Goal: Information Seeking & Learning: Learn about a topic

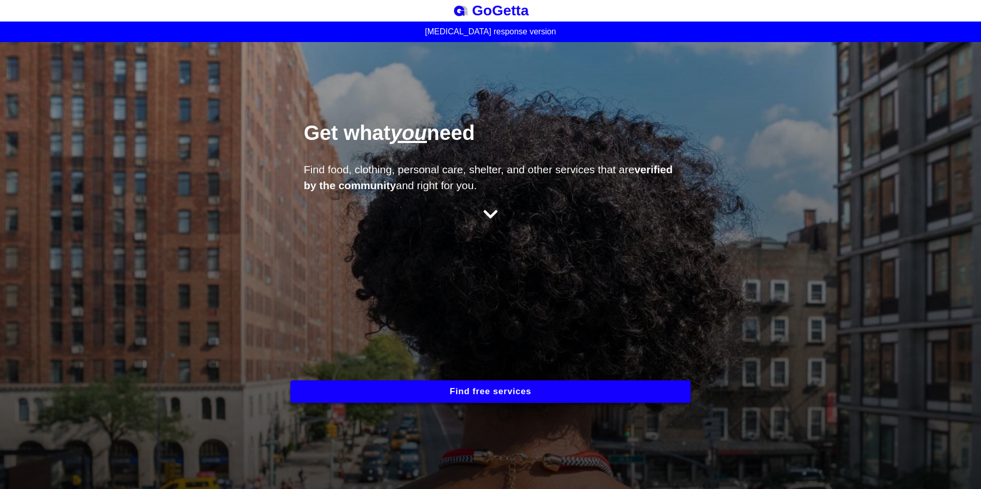
click at [510, 392] on button "Find free services" at bounding box center [490, 392] width 400 height 23
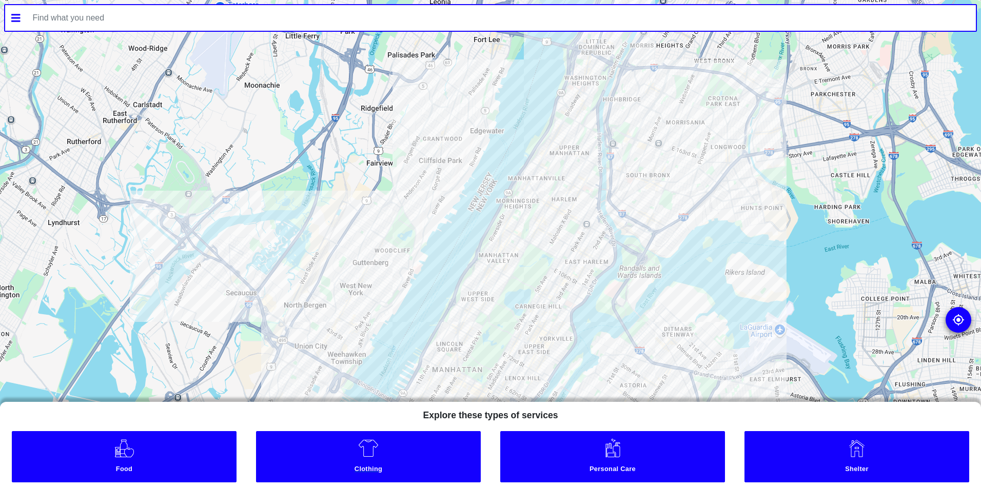
click at [379, 461] on link "Clothing" at bounding box center [368, 456] width 225 height 51
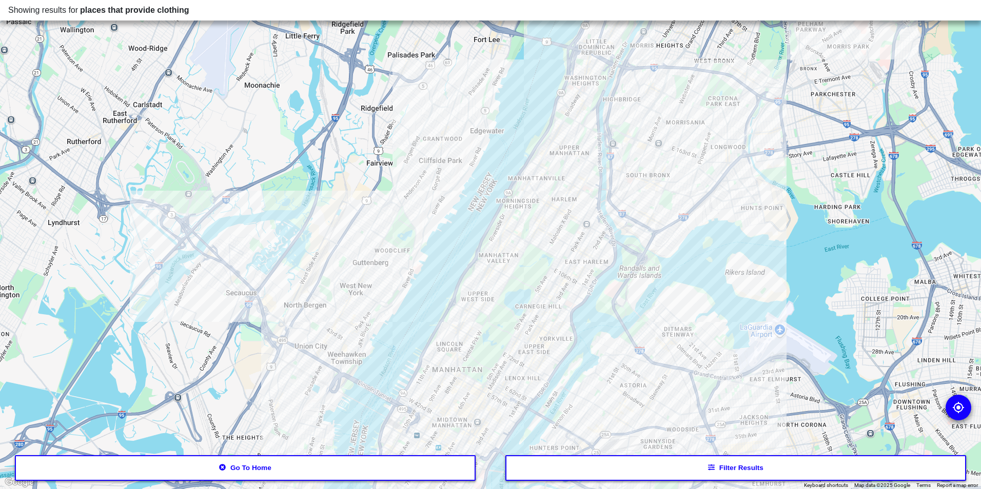
click at [702, 465] on button "Filter results" at bounding box center [735, 468] width 461 height 26
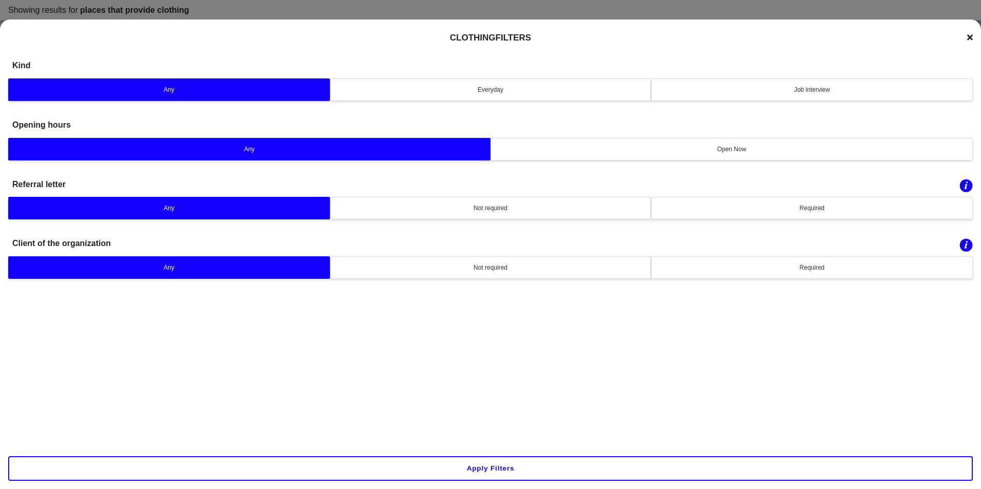
click at [966, 38] on div "Clothing Filters" at bounding box center [490, 38] width 964 height 12
click at [970, 38] on icon at bounding box center [970, 38] width 6 height 6
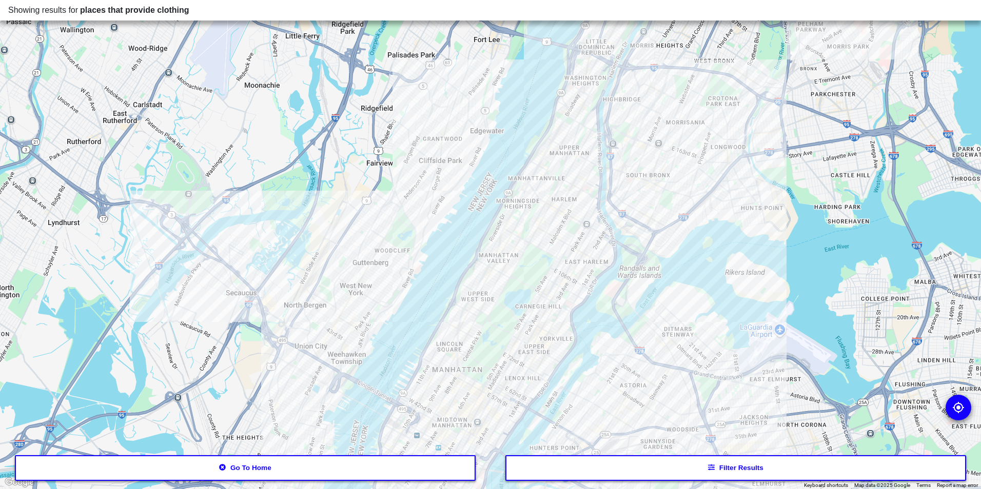
click at [354, 7] on div "Showing results for places that provide clothing" at bounding box center [490, 10] width 964 height 12
click at [244, 461] on button "Go to home" at bounding box center [245, 468] width 461 height 26
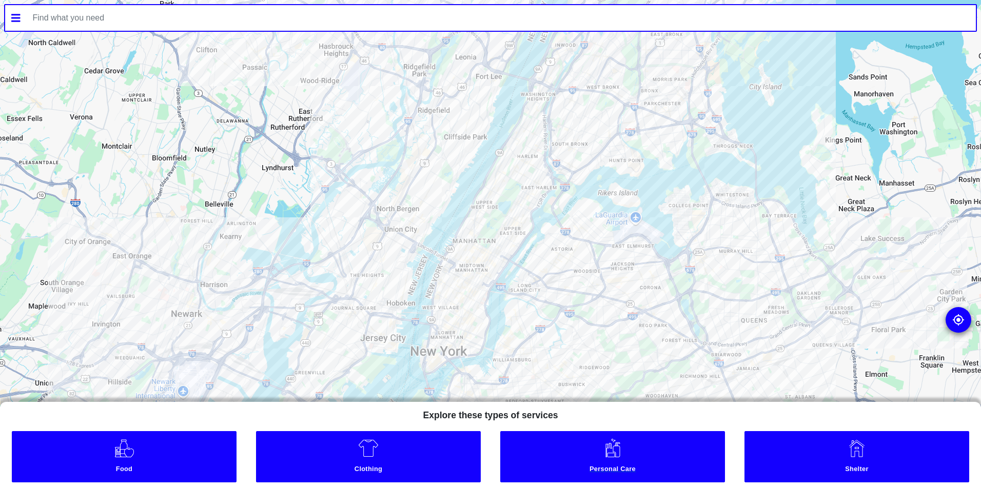
click at [619, 464] on link "Personal Care" at bounding box center [612, 456] width 225 height 51
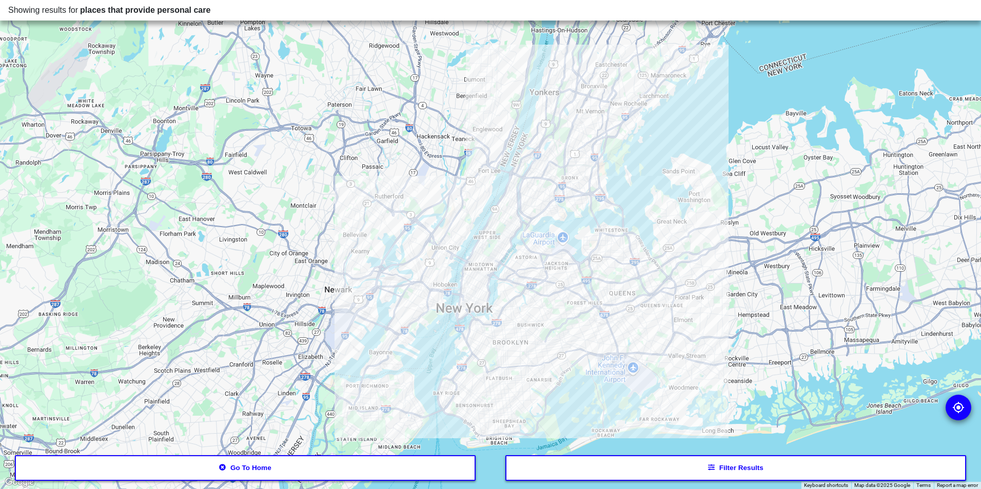
click at [710, 466] on icon "button" at bounding box center [711, 467] width 7 height 7
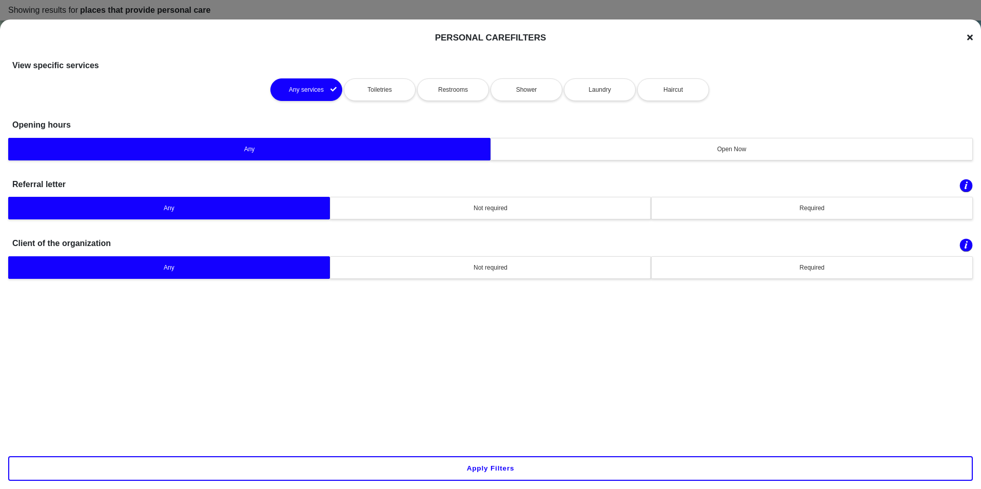
click at [968, 36] on icon at bounding box center [970, 38] width 6 height 6
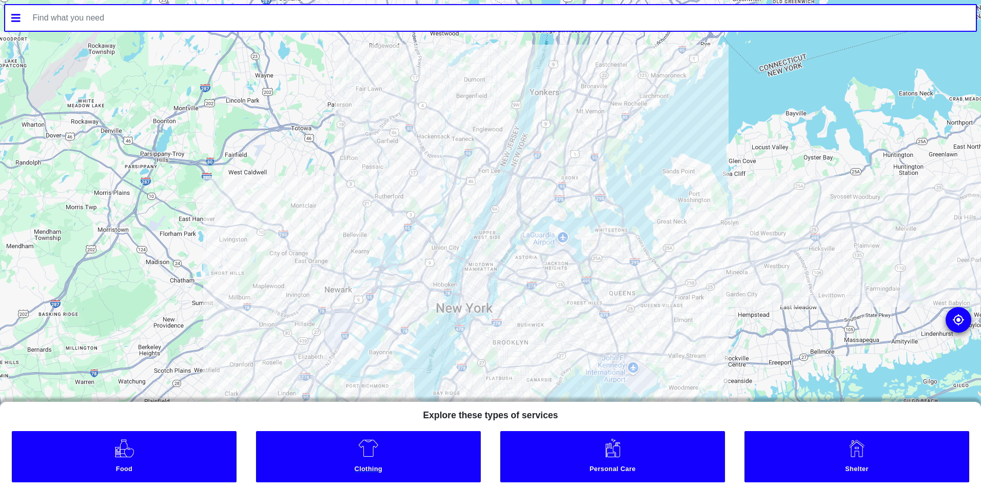
click at [391, 454] on link "Clothing" at bounding box center [368, 456] width 225 height 51
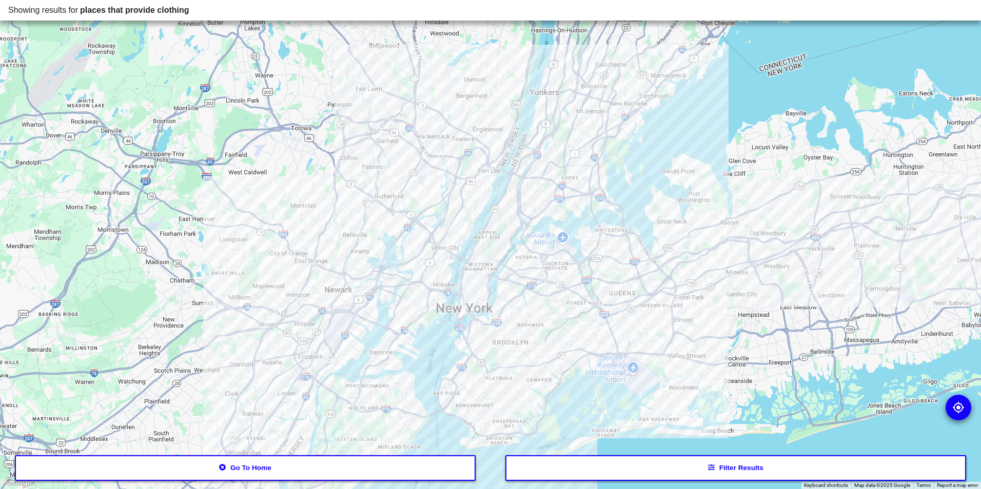
click at [744, 467] on button "Filter results" at bounding box center [735, 468] width 461 height 26
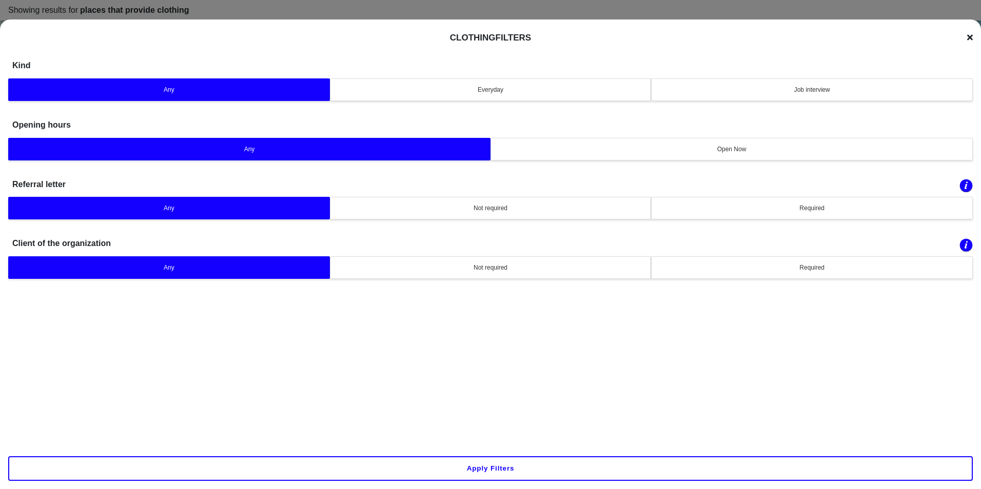
click at [513, 85] on div "Everyday" at bounding box center [490, 89] width 308 height 9
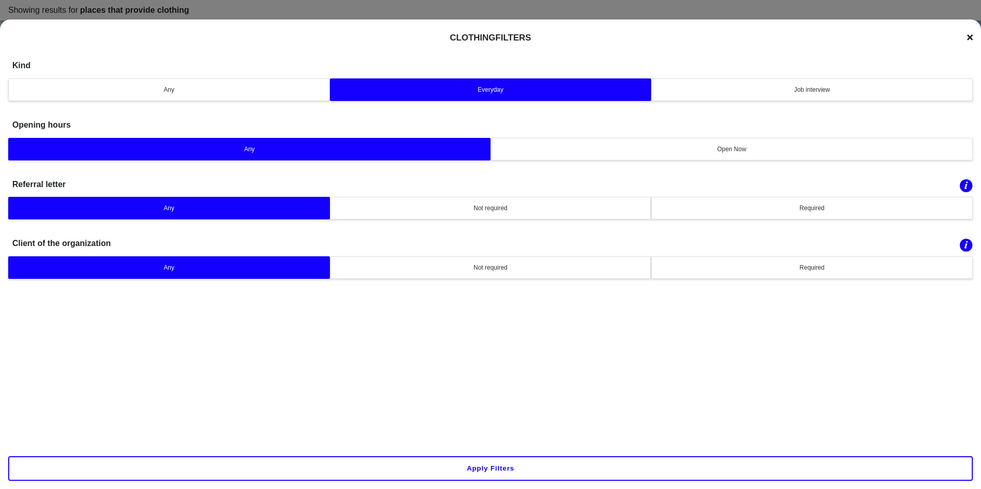
click at [502, 469] on button "Apply filters" at bounding box center [490, 468] width 964 height 25
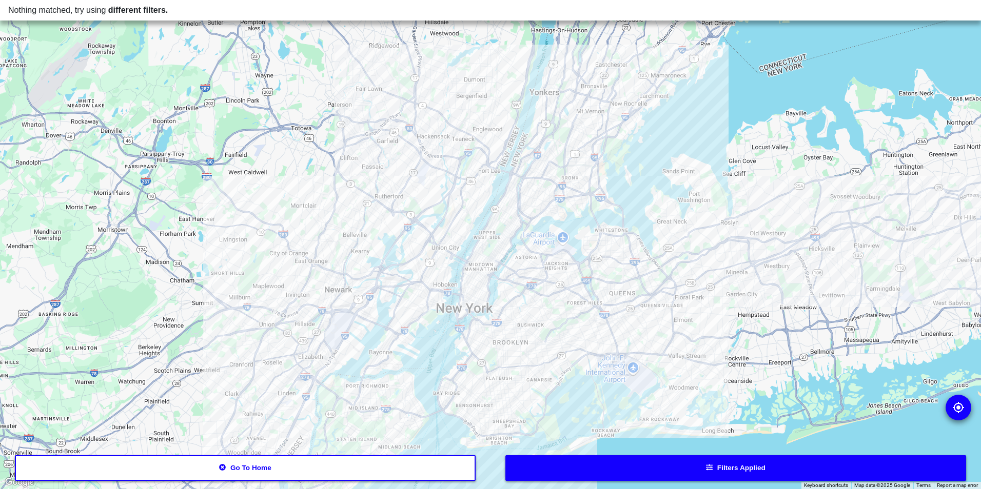
click at [703, 466] on button "Filters applied" at bounding box center [735, 468] width 461 height 26
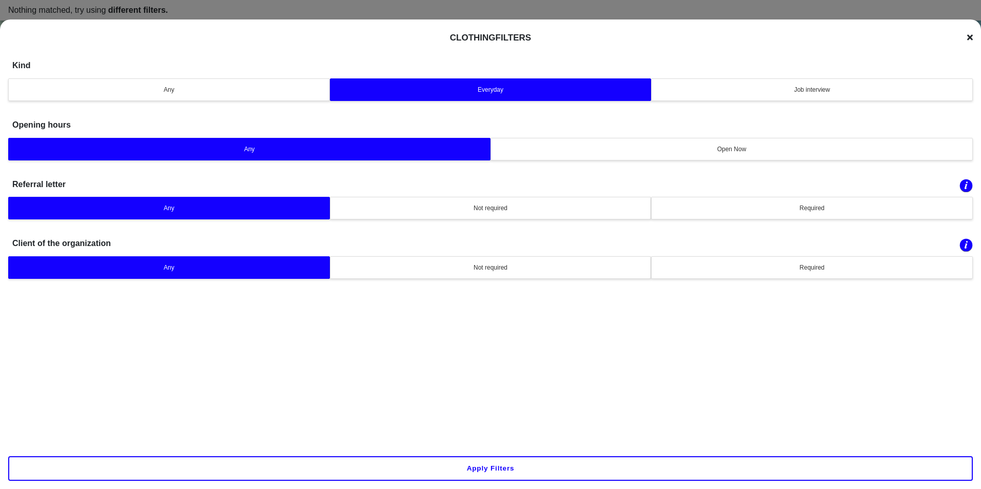
click at [210, 89] on div "Any" at bounding box center [169, 89] width 308 height 9
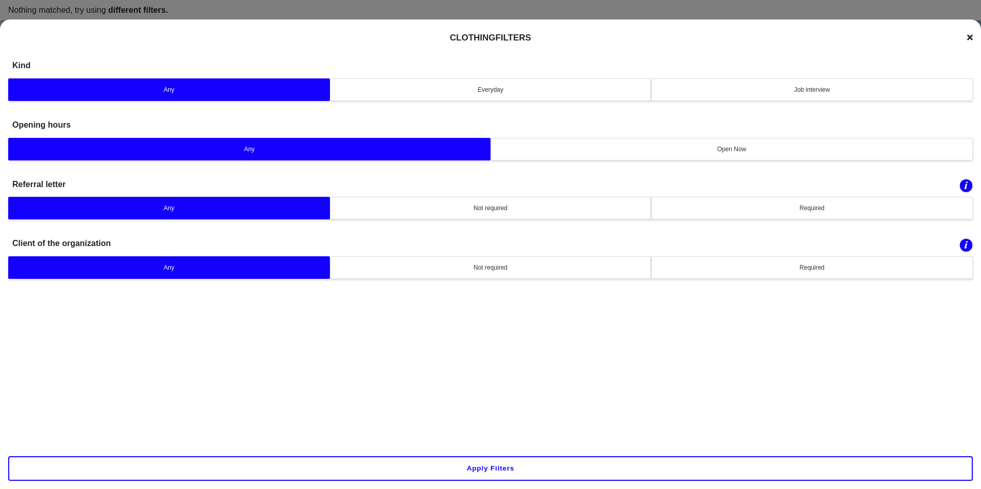
click at [446, 466] on button "Apply filters" at bounding box center [490, 468] width 964 height 25
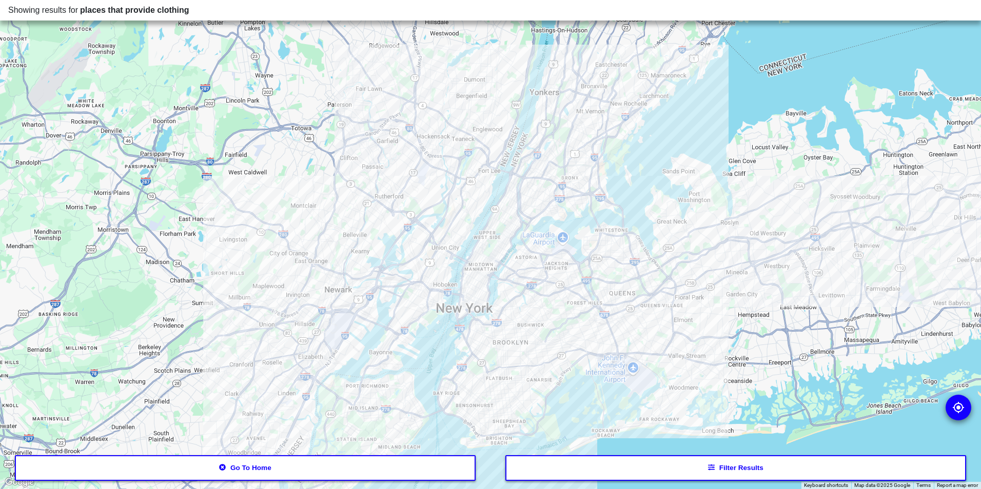
click at [483, 226] on div at bounding box center [490, 244] width 981 height 489
